Goal: Information Seeking & Learning: Compare options

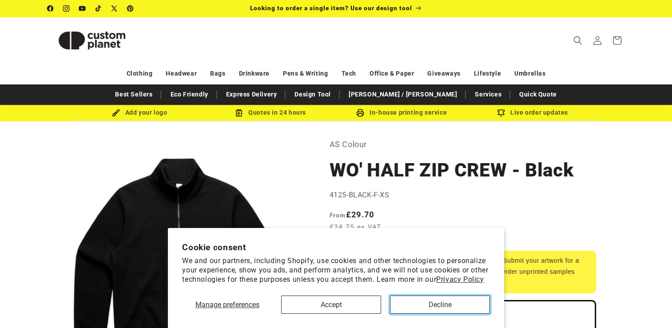
click at [436, 306] on button "Decline" at bounding box center [440, 304] width 100 height 18
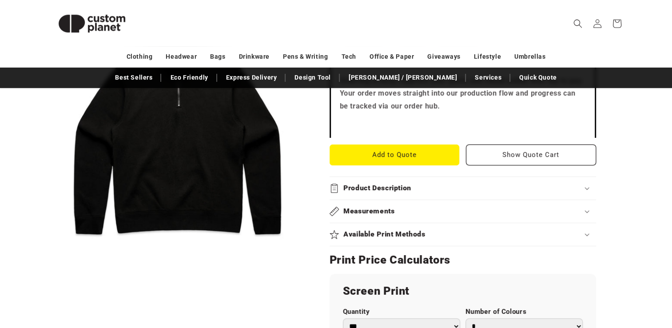
scroll to position [301, 0]
click at [460, 203] on summary "Measurements" at bounding box center [462, 210] width 266 height 23
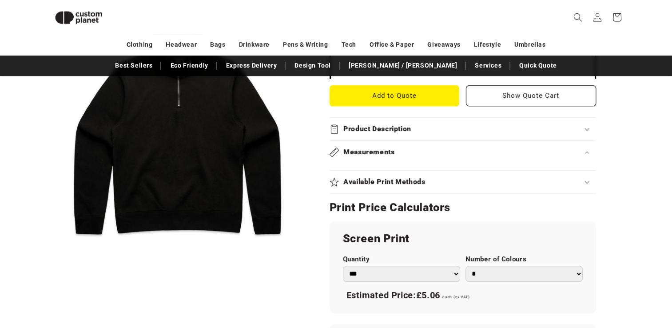
scroll to position [349, 0]
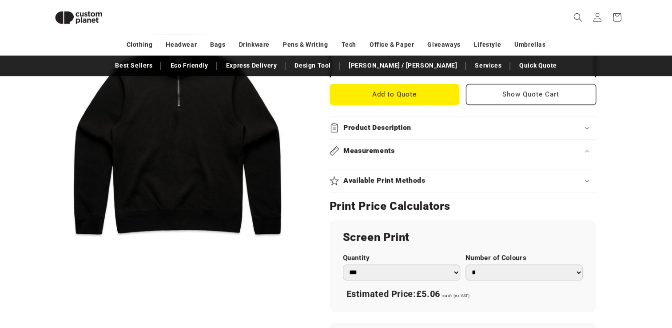
click at [587, 151] on icon at bounding box center [586, 151] width 4 height 3
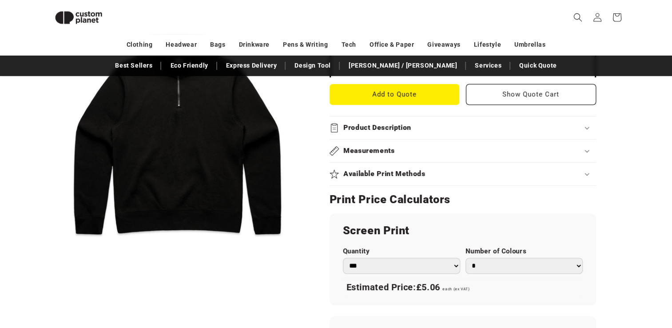
click at [587, 151] on icon at bounding box center [586, 151] width 4 height 3
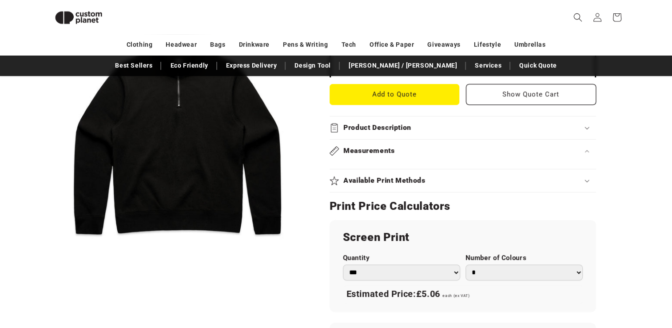
click at [587, 151] on icon at bounding box center [586, 151] width 4 height 3
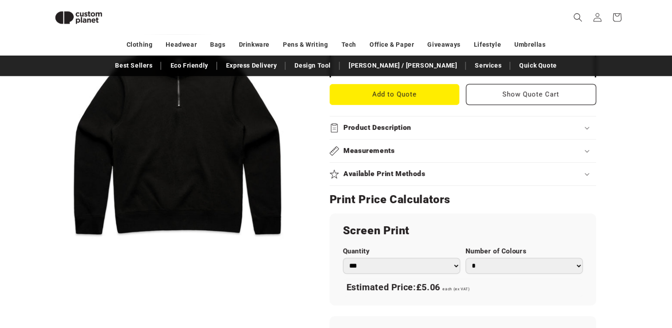
click at [587, 151] on icon at bounding box center [587, 151] width 4 height 2
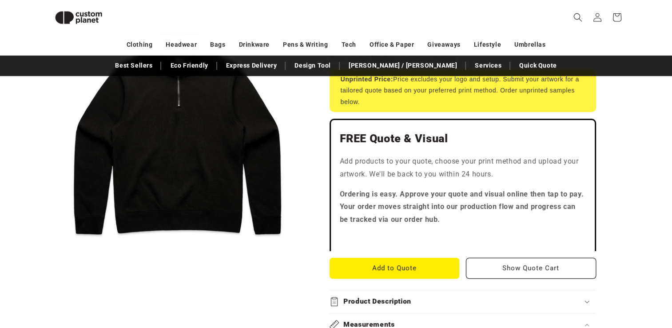
scroll to position [265, 0]
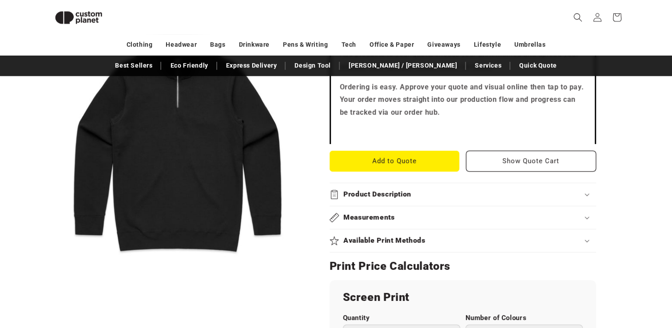
scroll to position [284, 0]
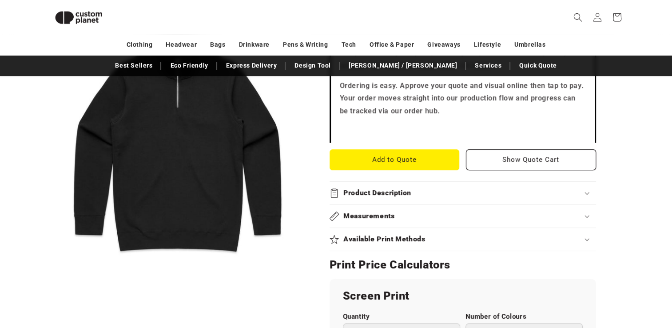
click at [588, 216] on icon at bounding box center [586, 216] width 4 height 3
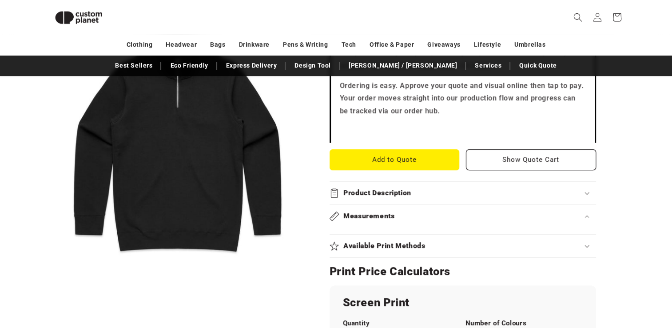
click at [587, 186] on summary "Product Description" at bounding box center [462, 193] width 266 height 23
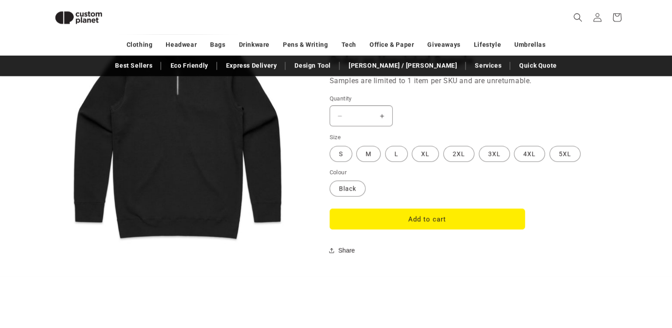
scroll to position [817, 0]
click at [374, 154] on label "M Variant sold out or unavailable" at bounding box center [368, 154] width 24 height 16
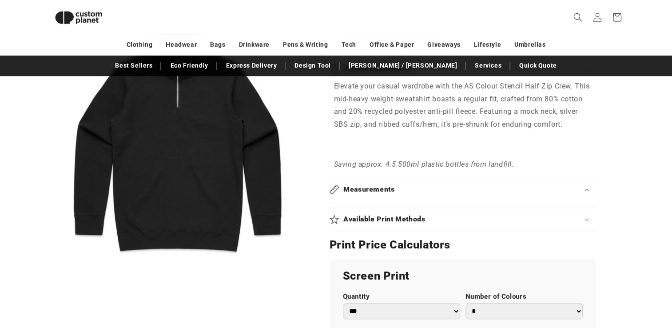
scroll to position [408, 0]
click at [589, 196] on summary "Measurements" at bounding box center [462, 189] width 266 height 23
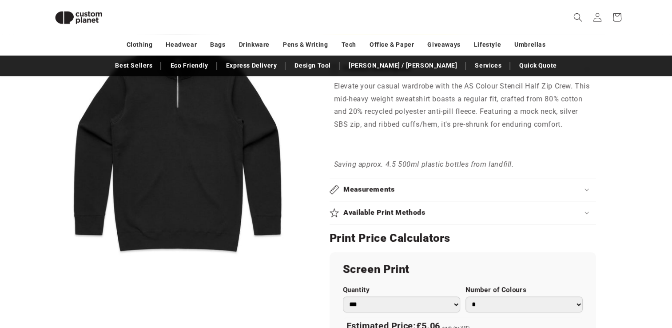
click at [589, 196] on summary "Measurements" at bounding box center [462, 189] width 266 height 23
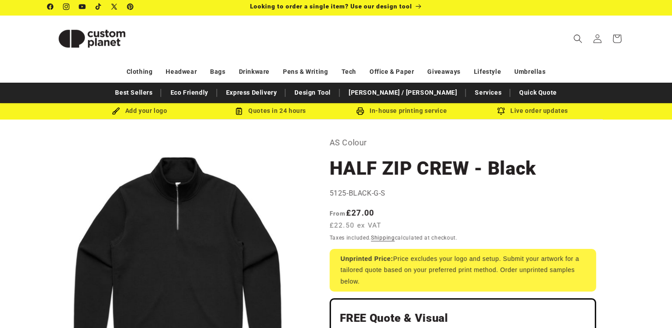
scroll to position [0, 0]
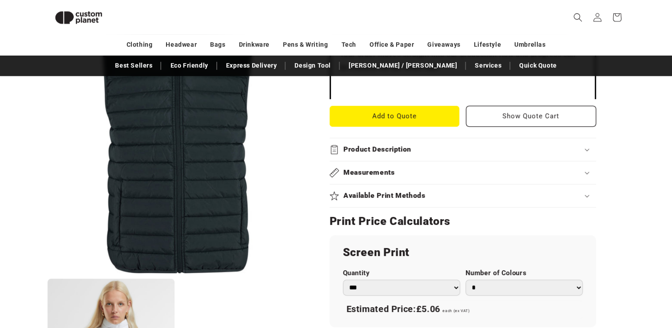
scroll to position [347, 0]
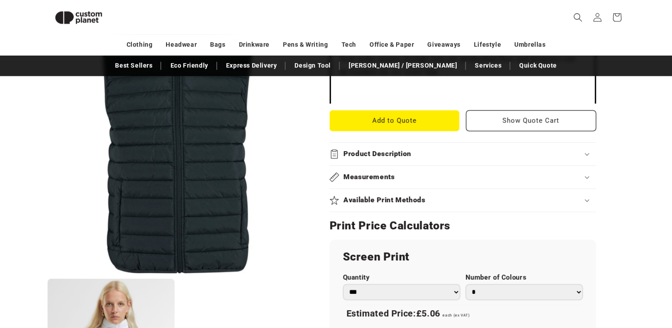
click at [575, 179] on div "Measurements" at bounding box center [462, 176] width 266 height 9
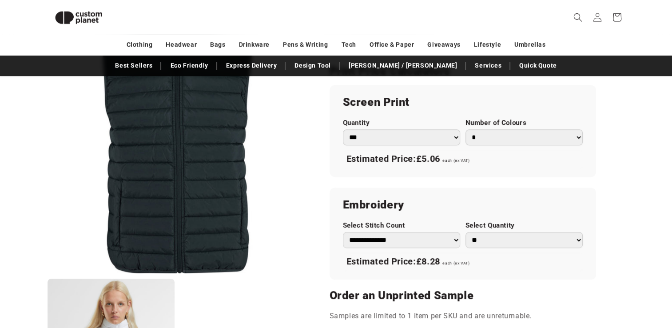
scroll to position [518, 0]
